Goal: Task Accomplishment & Management: Complete application form

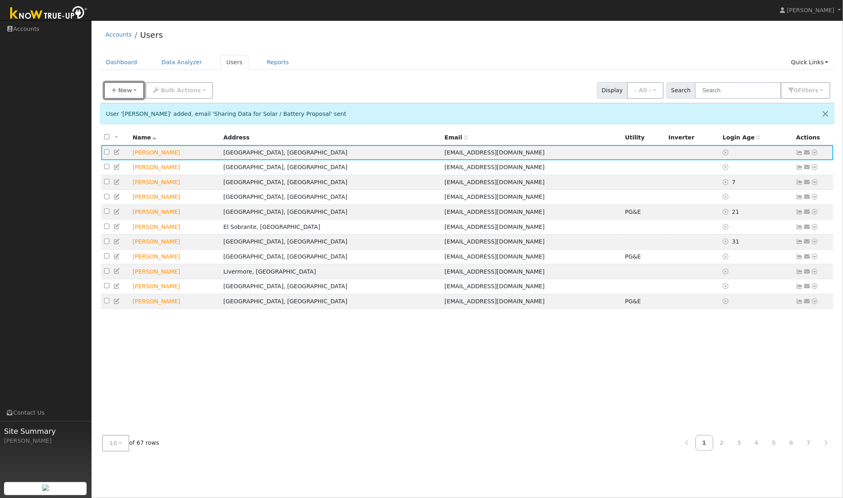
click at [118, 93] on span "New" at bounding box center [125, 90] width 14 height 7
click at [127, 109] on link "Quick Add" at bounding box center [137, 107] width 67 height 11
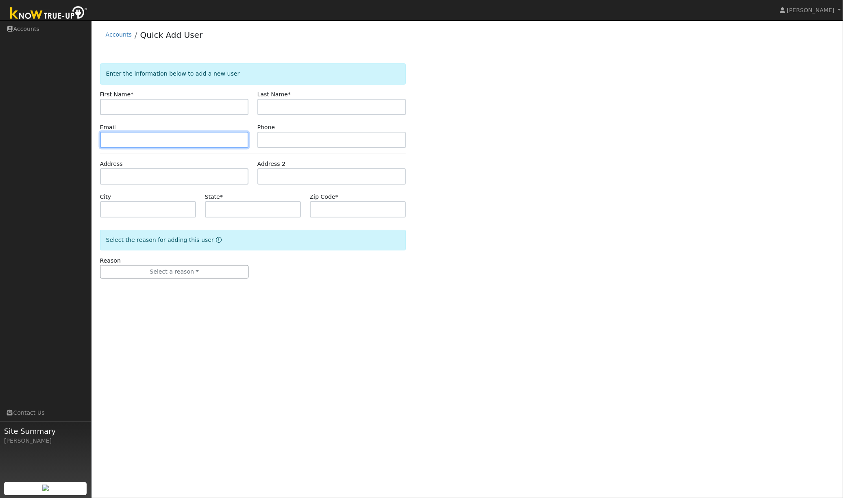
click at [145, 138] on input "text" at bounding box center [174, 140] width 149 height 16
paste input "[EMAIL_ADDRESS][DOMAIN_NAME]"
type input "[EMAIL_ADDRESS][DOMAIN_NAME]"
click at [295, 141] on input "text" at bounding box center [331, 140] width 149 height 16
paste input "9168339382"
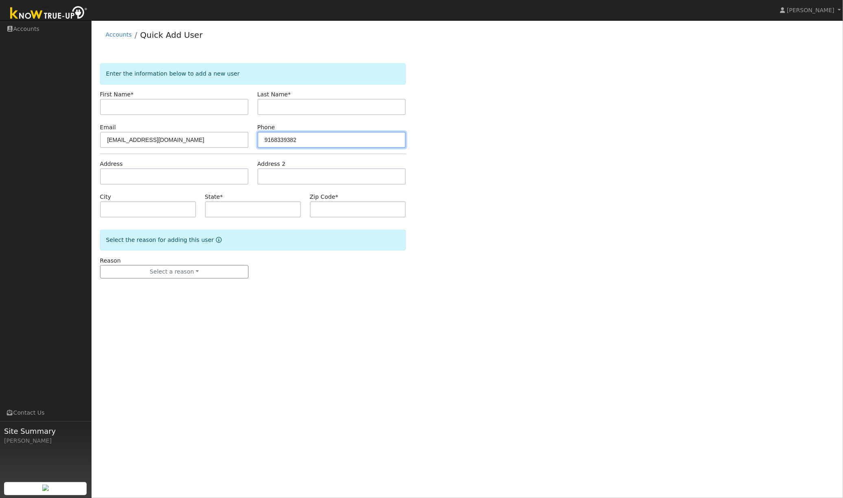
type input "9168339382"
click at [160, 111] on input "text" at bounding box center [174, 107] width 149 height 16
paste input "[PERSON_NAME]"
type input "[PERSON_NAME]"
click at [271, 105] on input "text" at bounding box center [331, 107] width 149 height 16
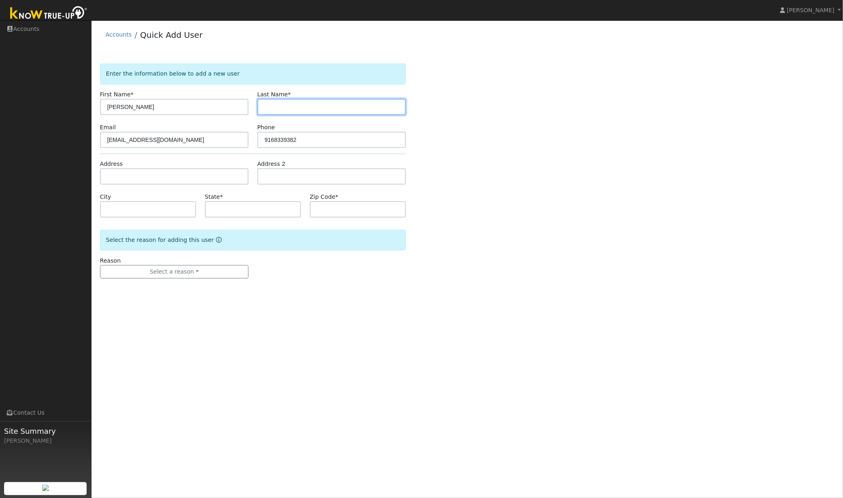
paste input "[PERSON_NAME]"
click at [281, 110] on input "[PERSON_NAME]" at bounding box center [331, 107] width 149 height 16
type input "Pande"
click at [206, 105] on input "[PERSON_NAME]" at bounding box center [174, 107] width 149 height 16
type input "Milind"
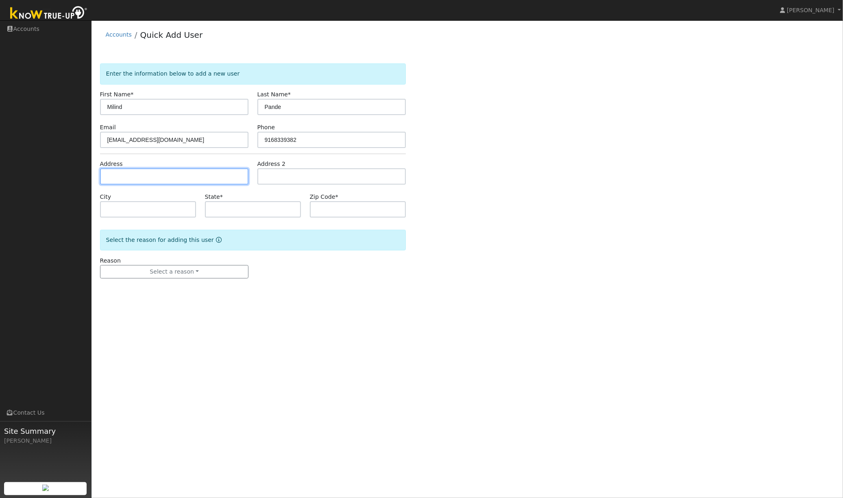
click at [128, 174] on input "text" at bounding box center [174, 176] width 149 height 16
paste input "3691 Turner Court, Fremont 94536"
type input "3691 Turner Court"
type input "Fremont"
type input "CA"
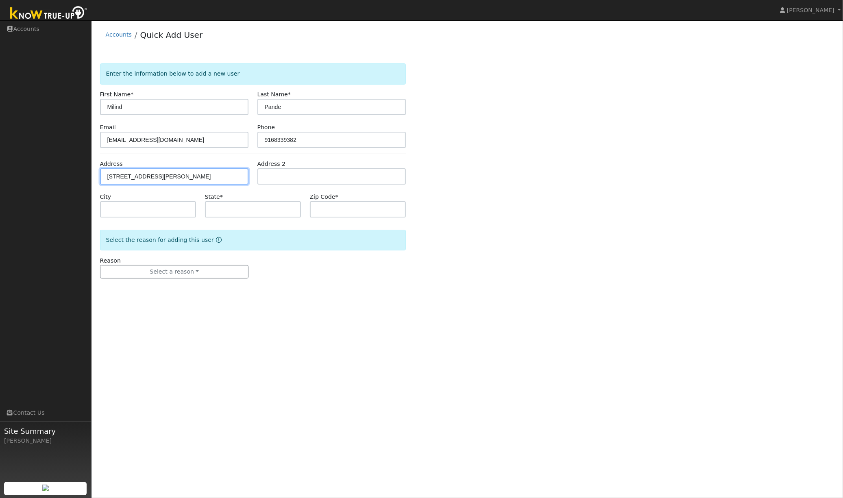
type input "94536"
click at [318, 334] on div "User Profile First name Last name Email Email Notifications No Emails No Emails…" at bounding box center [466, 259] width 751 height 478
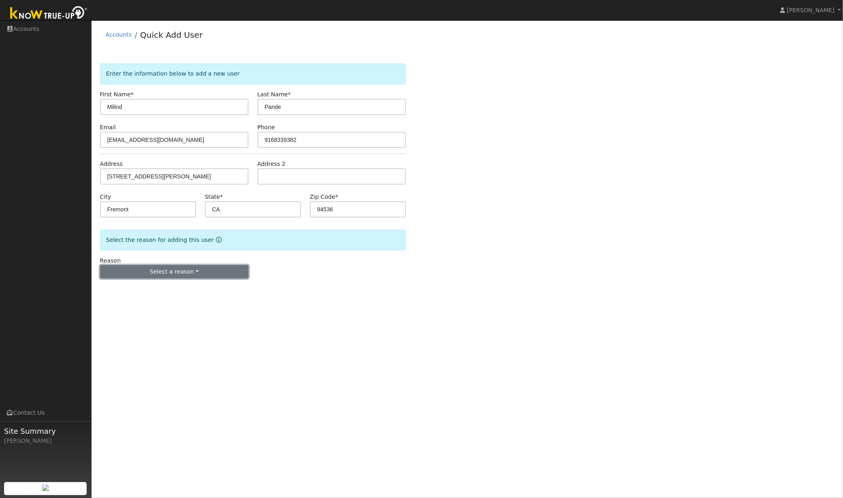
click at [182, 272] on button "Select a reason" at bounding box center [174, 272] width 149 height 14
click at [146, 289] on link "New lead" at bounding box center [145, 288] width 90 height 11
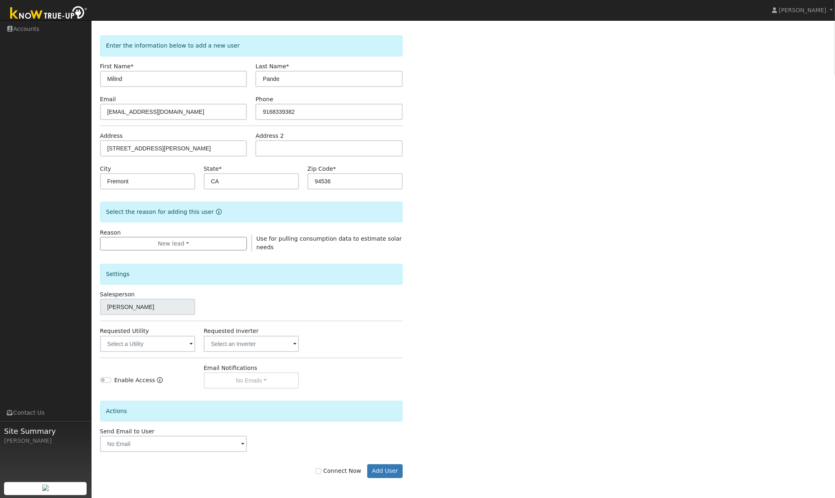
scroll to position [30, 0]
click at [144, 346] on input "text" at bounding box center [147, 343] width 95 height 16
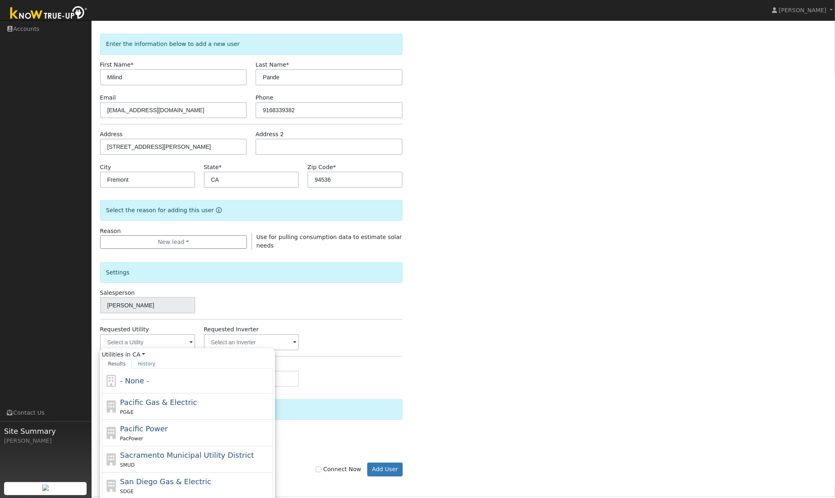
click at [135, 411] on div "PG&E" at bounding box center [195, 412] width 151 height 9
type input "Pacific Gas & Electric"
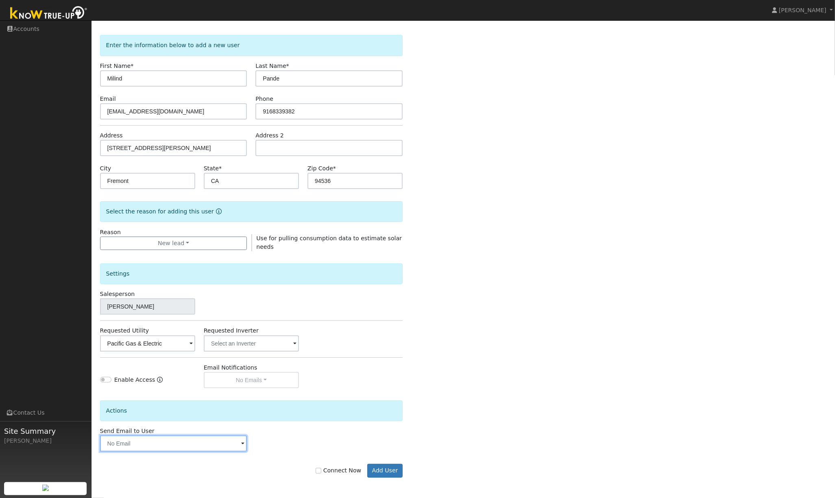
click at [146, 450] on input "text" at bounding box center [173, 443] width 147 height 16
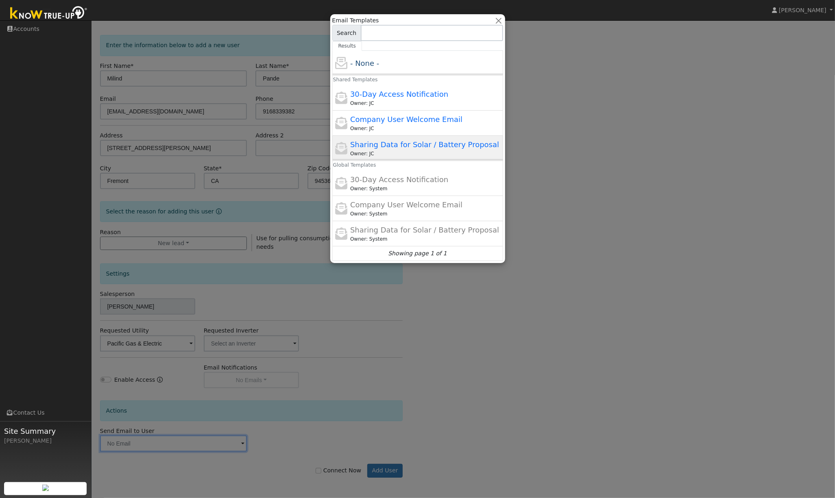
click at [392, 150] on div "Sharing Data for Solar / Battery Proposal Owner: JC" at bounding box center [425, 148] width 151 height 18
type input "Sharing Data for Solar / Battery Proposal"
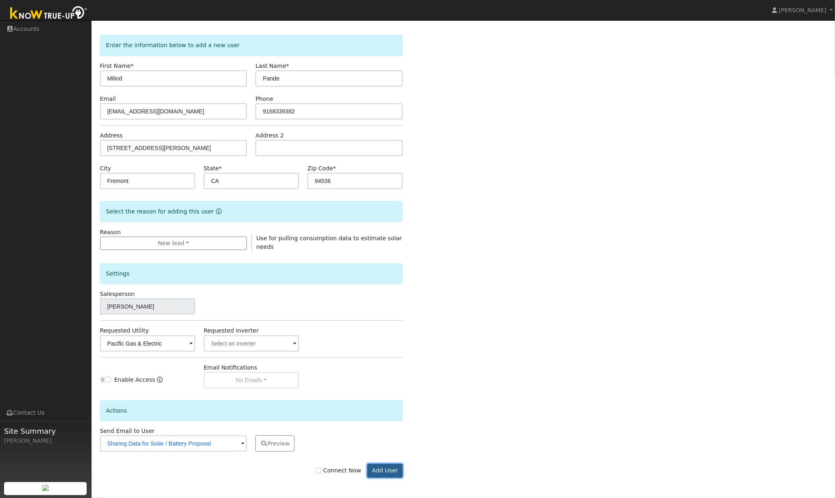
click at [391, 473] on button "Add User" at bounding box center [384, 471] width 35 height 14
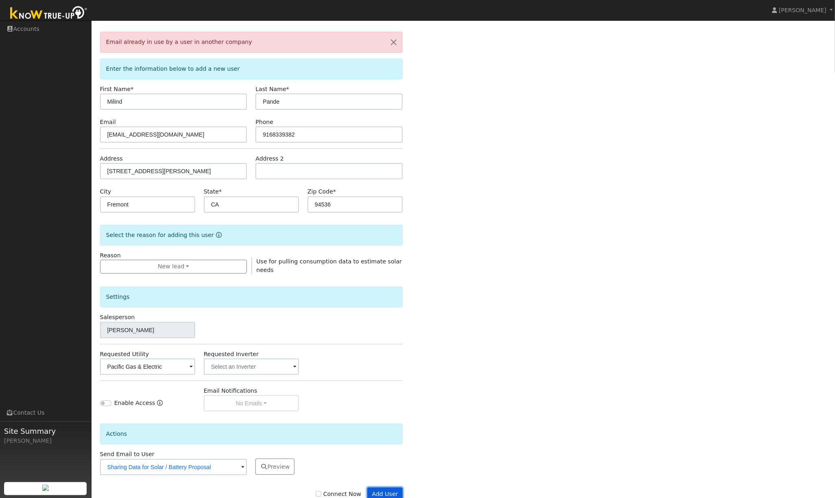
scroll to position [56, 0]
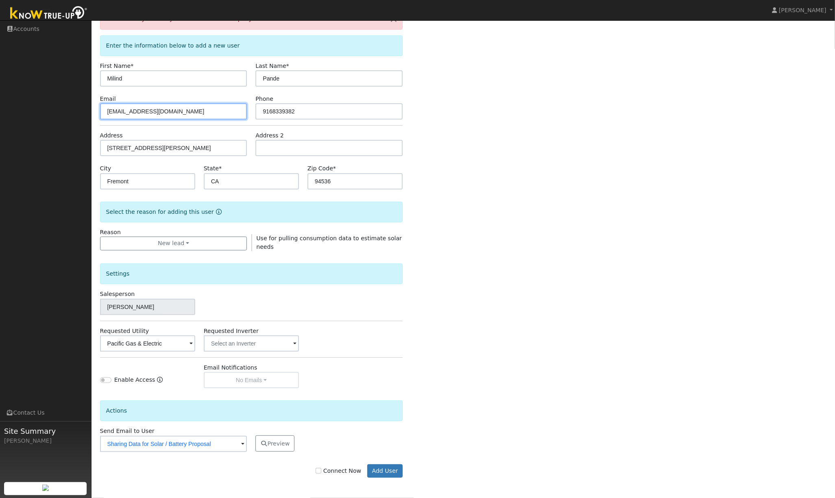
click at [140, 112] on input "pande.milind@gmail.com" at bounding box center [173, 111] width 147 height 16
type input "pande.milind+GWE@gmail.com"
click at [512, 163] on div "Email already in use by a user in another company Enter the information below t…" at bounding box center [463, 251] width 726 height 485
click at [387, 473] on button "Add User" at bounding box center [384, 471] width 35 height 14
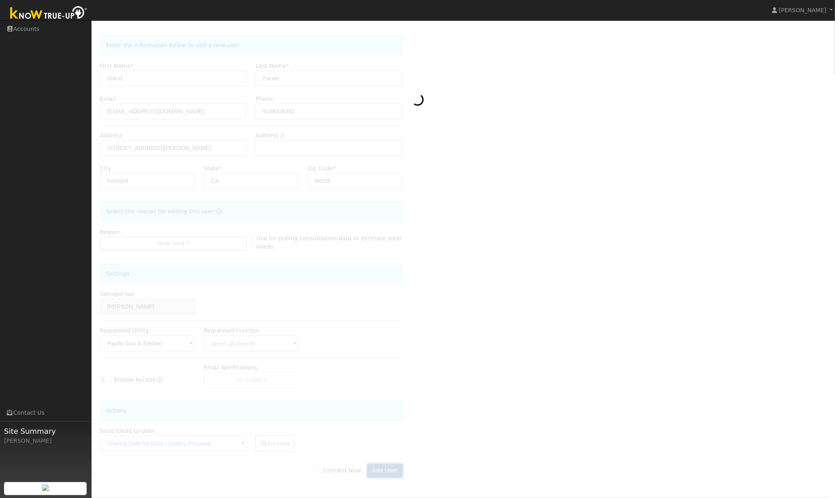
scroll to position [30, 0]
